Goal: Navigation & Orientation: Find specific page/section

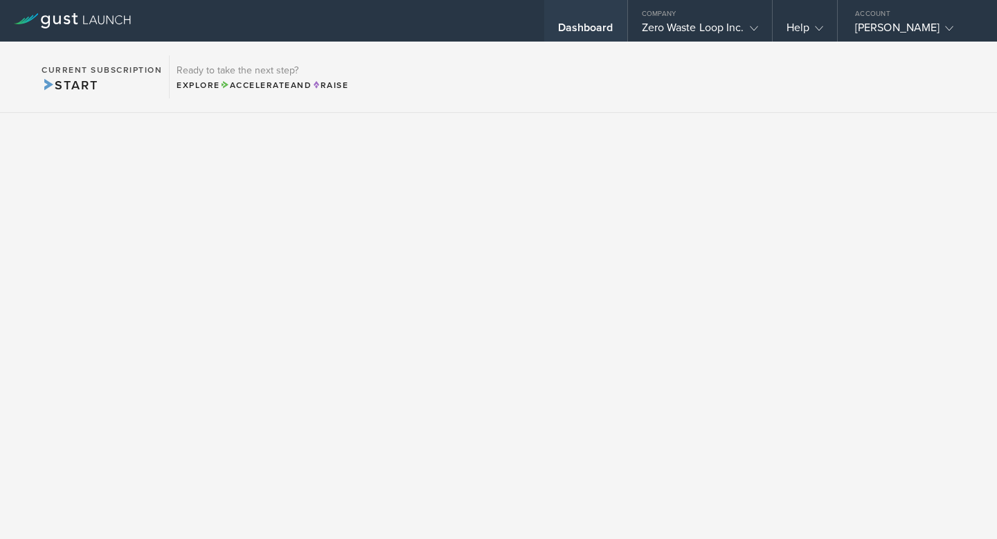
click at [568, 32] on div "Dashboard" at bounding box center [585, 31] width 55 height 21
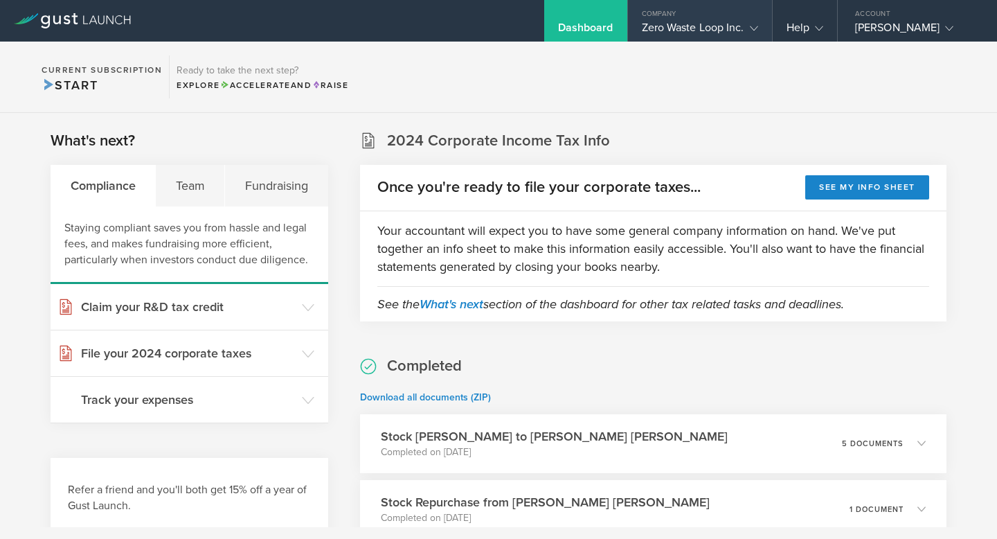
click at [750, 25] on icon at bounding box center [754, 28] width 8 height 8
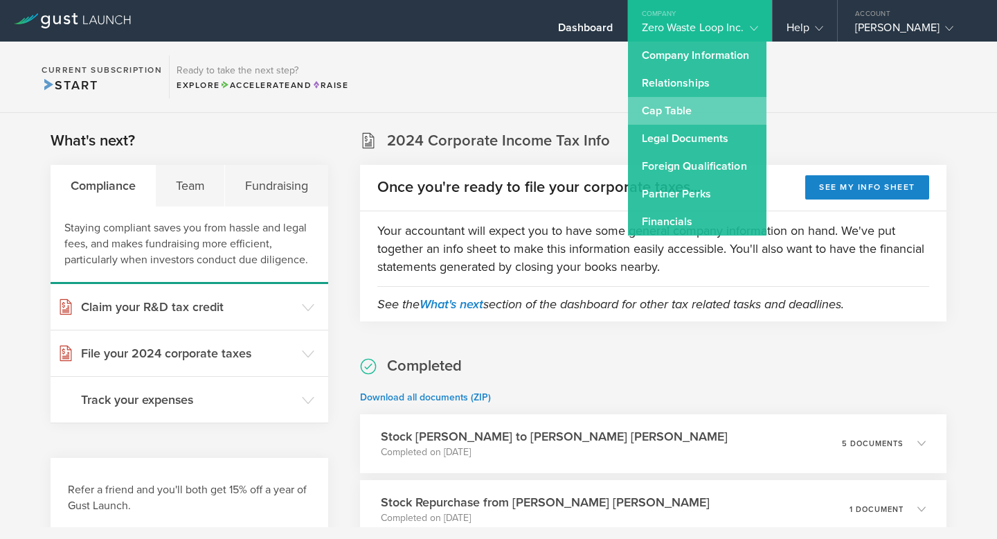
click at [679, 115] on link "Cap Table" at bounding box center [697, 111] width 139 height 28
